Goal: Task Accomplishment & Management: Complete application form

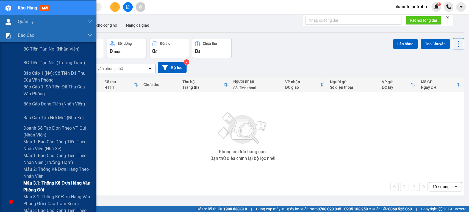
scroll to position [61, 0]
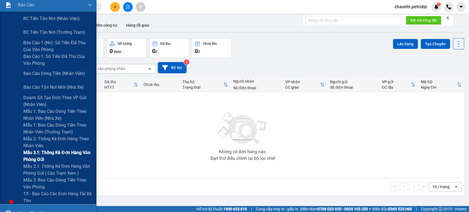
click at [53, 159] on span "Mẫu 3.1: Thống kê đơn hàng văn phòng gửi" at bounding box center [57, 156] width 69 height 14
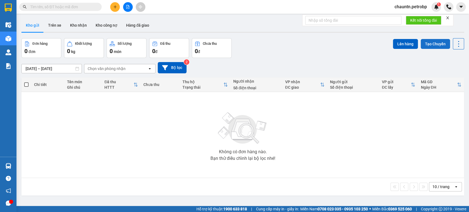
click at [433, 41] on button "Tạo Chuyến" at bounding box center [435, 44] width 29 height 10
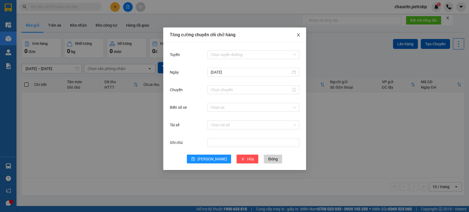
click at [295, 35] on span "Close" at bounding box center [298, 34] width 15 height 15
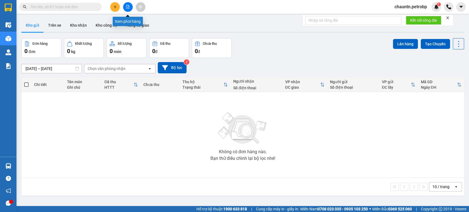
click at [127, 5] on icon "file-add" at bounding box center [127, 7] width 3 height 4
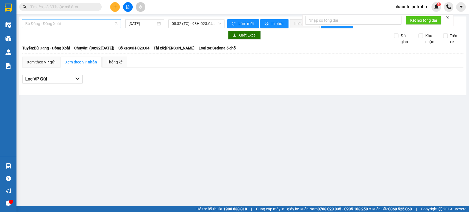
click at [88, 22] on span "Bù Đăng - Đồng Xoài" at bounding box center [71, 24] width 92 height 8
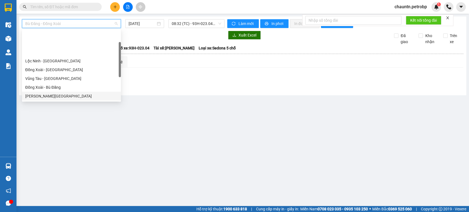
scroll to position [61, 0]
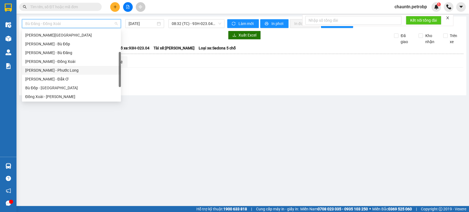
click at [63, 71] on div "Hồ Chí Minh - Phước Long" at bounding box center [71, 70] width 92 height 6
type input "15/08/2025"
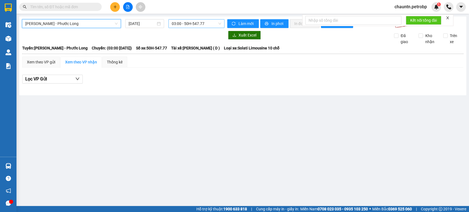
click at [208, 20] on span "03:00 - 50H-547.77" at bounding box center [196, 24] width 49 height 8
click at [363, 51] on div "Tuyến: Hồ Chí Minh - Phước Long Chuyến: (03:00 - 15/08/2025) Số xe: 50H-547.77…" at bounding box center [242, 48] width 441 height 6
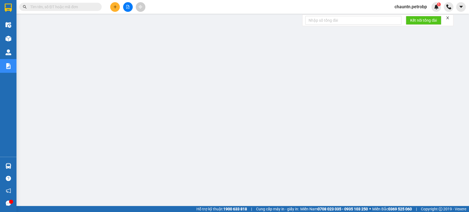
click at [447, 17] on icon "close" at bounding box center [448, 18] width 4 height 4
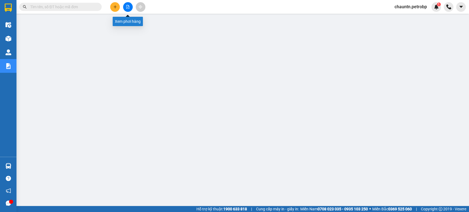
click at [126, 8] on icon "file-add" at bounding box center [128, 7] width 4 height 4
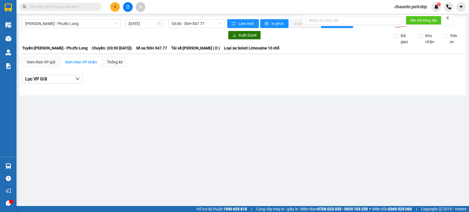
click at [448, 18] on icon "close" at bounding box center [448, 17] width 3 height 3
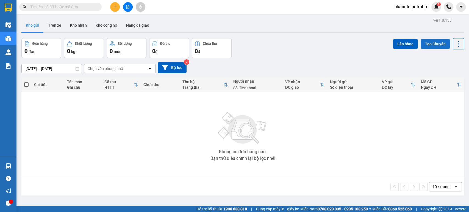
click at [431, 43] on button "Tạo Chuyến" at bounding box center [435, 44] width 29 height 10
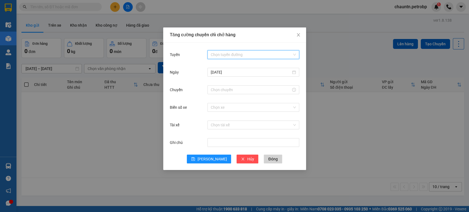
click at [237, 53] on input "Tuyến" at bounding box center [251, 55] width 81 height 8
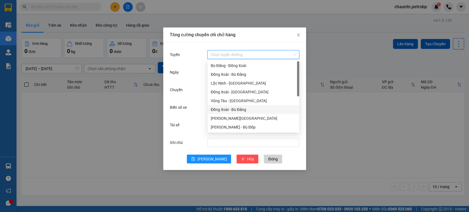
scroll to position [31, 0]
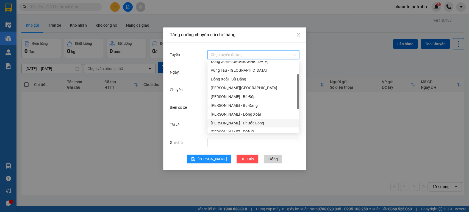
click at [239, 122] on div "Hồ Chí Minh - Phước Long" at bounding box center [253, 123] width 85 height 6
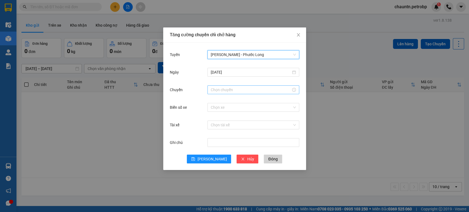
click at [233, 86] on div at bounding box center [254, 90] width 92 height 9
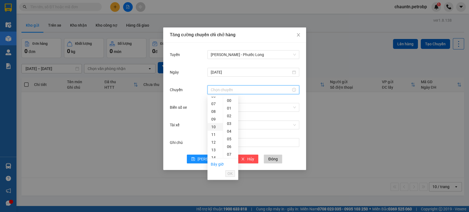
scroll to position [61, 0]
click at [215, 146] on div "14" at bounding box center [215, 148] width 15 height 8
click at [228, 115] on div "02" at bounding box center [230, 116] width 15 height 8
type input "14:02"
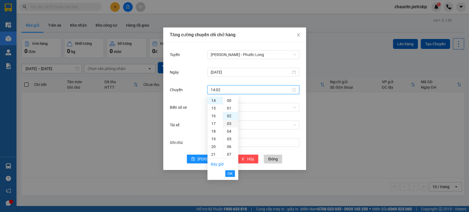
scroll to position [15, 0]
click at [232, 175] on span "OK" at bounding box center [230, 174] width 5 height 6
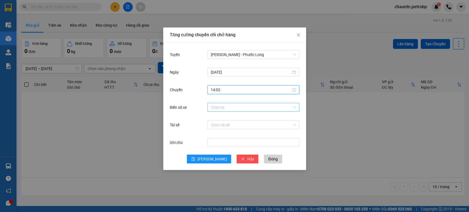
click at [235, 108] on input "Biển số xe" at bounding box center [251, 107] width 81 height 8
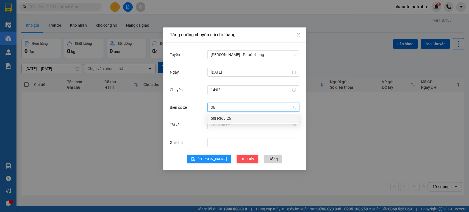
type input "363"
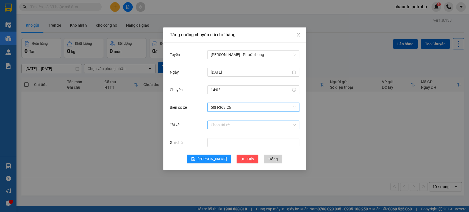
click at [244, 128] on input "Tài xế" at bounding box center [251, 125] width 81 height 8
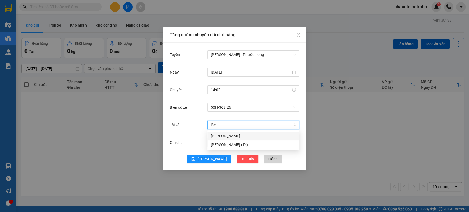
type input "lộc"
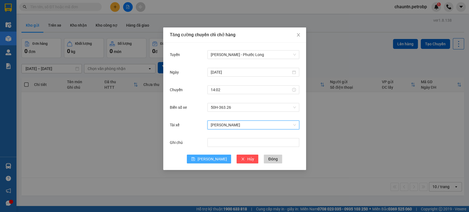
click at [213, 158] on span "Lưu" at bounding box center [211, 159] width 29 height 6
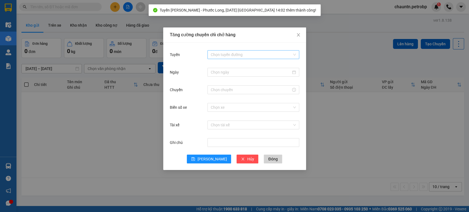
click at [262, 54] on input "Tuyến" at bounding box center [251, 55] width 81 height 8
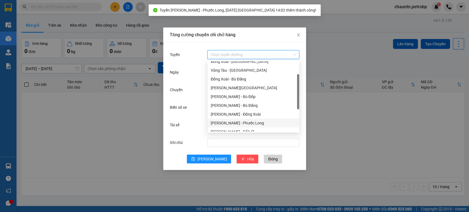
click at [239, 123] on div "Hồ Chí Minh - Phước Long" at bounding box center [253, 123] width 85 height 6
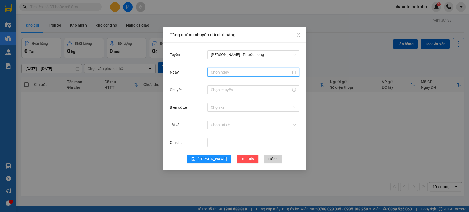
click at [231, 71] on input "Ngày" at bounding box center [251, 72] width 80 height 6
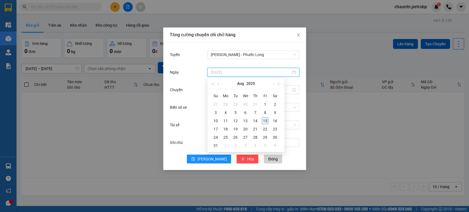
type input "15/08/2025"
click at [264, 119] on div "15" at bounding box center [265, 121] width 7 height 7
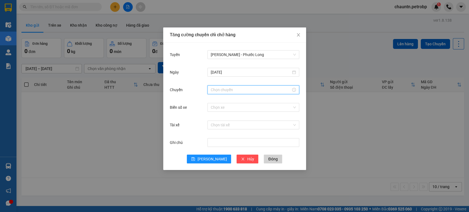
click at [232, 92] on input "Chuyến" at bounding box center [251, 90] width 80 height 6
drag, startPoint x: 213, startPoint y: 154, endPoint x: 217, endPoint y: 154, distance: 4.1
click at [213, 155] on div "21" at bounding box center [215, 155] width 15 height 8
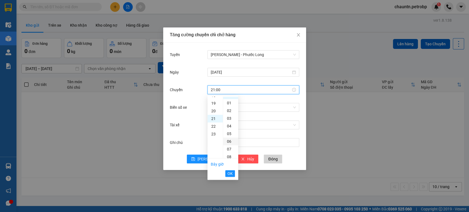
scroll to position [0, 0]
click at [231, 116] on div "02" at bounding box center [230, 116] width 15 height 8
type input "21:02"
drag, startPoint x: 230, startPoint y: 175, endPoint x: 231, endPoint y: 167, distance: 8.3
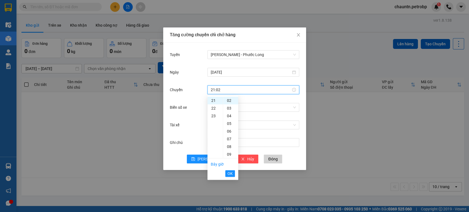
click at [230, 174] on span "OK" at bounding box center [230, 174] width 5 height 6
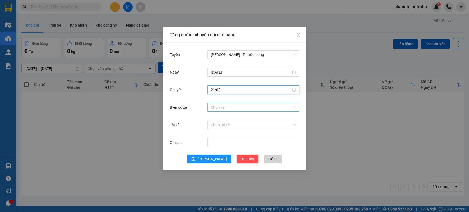
click at [225, 108] on input "Biển số xe" at bounding box center [251, 107] width 81 height 8
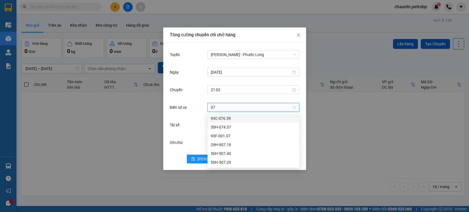
type input "074"
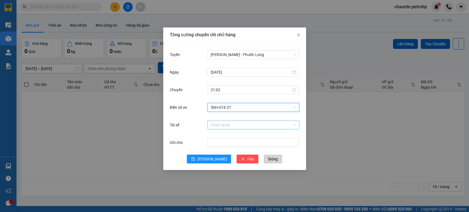
click at [244, 125] on input "Tài xế" at bounding box center [251, 125] width 81 height 8
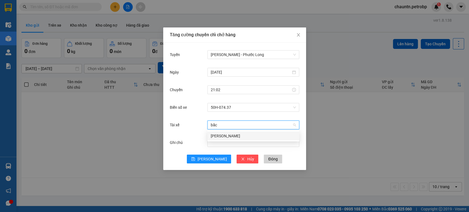
type input "bắc"
click at [253, 134] on div "Nguyễn Bắc Hải" at bounding box center [253, 136] width 85 height 6
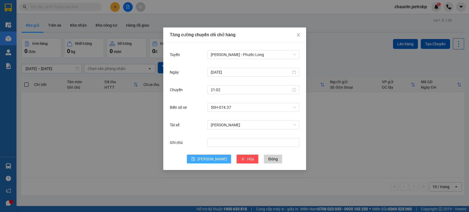
click at [217, 158] on button "Lưu" at bounding box center [209, 159] width 44 height 9
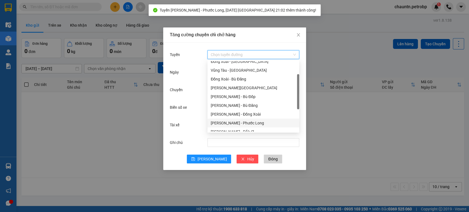
click at [235, 55] on input "Tuyến" at bounding box center [251, 55] width 81 height 8
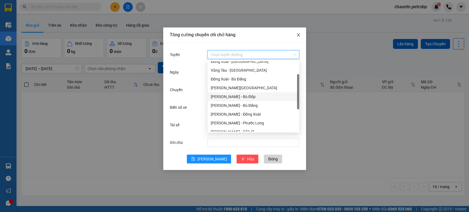
click at [298, 33] on icon "close" at bounding box center [298, 35] width 4 height 4
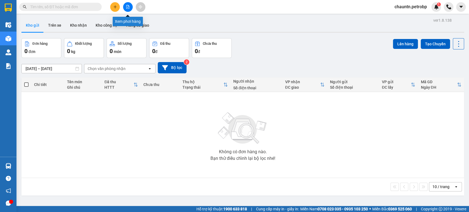
click at [128, 7] on icon "file-add" at bounding box center [128, 7] width 4 height 4
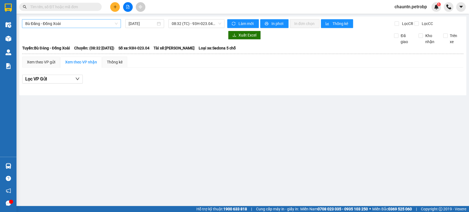
click at [104, 21] on span "Bù Đăng - Đồng Xoài" at bounding box center [71, 24] width 92 height 8
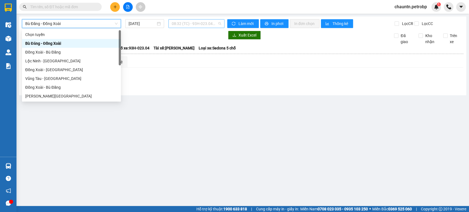
click at [191, 24] on span "08:32 (TC) - 93H-023.04 - (Đã hủy)" at bounding box center [196, 24] width 49 height 8
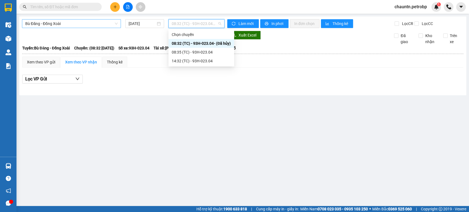
click at [103, 23] on span "Bù Đăng - Đồng Xoài" at bounding box center [71, 24] width 92 height 8
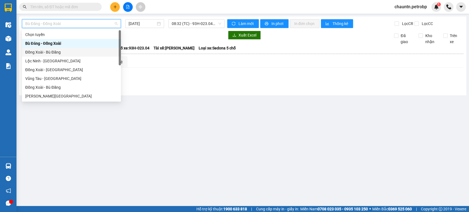
click at [79, 51] on div "Đồng Xoài - Bù Đăng" at bounding box center [71, 52] width 92 height 6
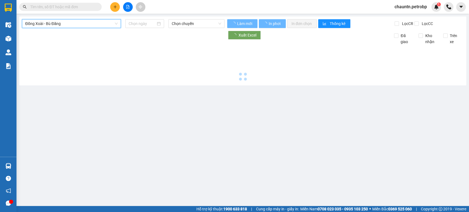
type input "15/08/2025"
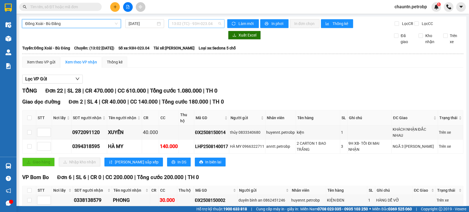
click at [194, 24] on span "13:02 (TC) - 93H-023.04" at bounding box center [196, 24] width 49 height 8
click at [98, 23] on span "Đồng Xoài - Bù Đăng" at bounding box center [71, 24] width 92 height 8
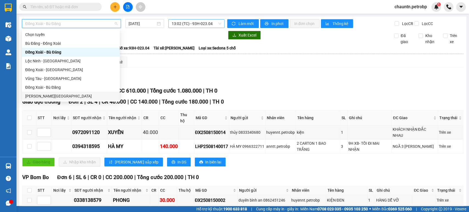
click at [185, 25] on span "13:02 (TC) - 93H-023.04" at bounding box center [196, 24] width 49 height 8
